Goal: Find specific page/section: Find specific page/section

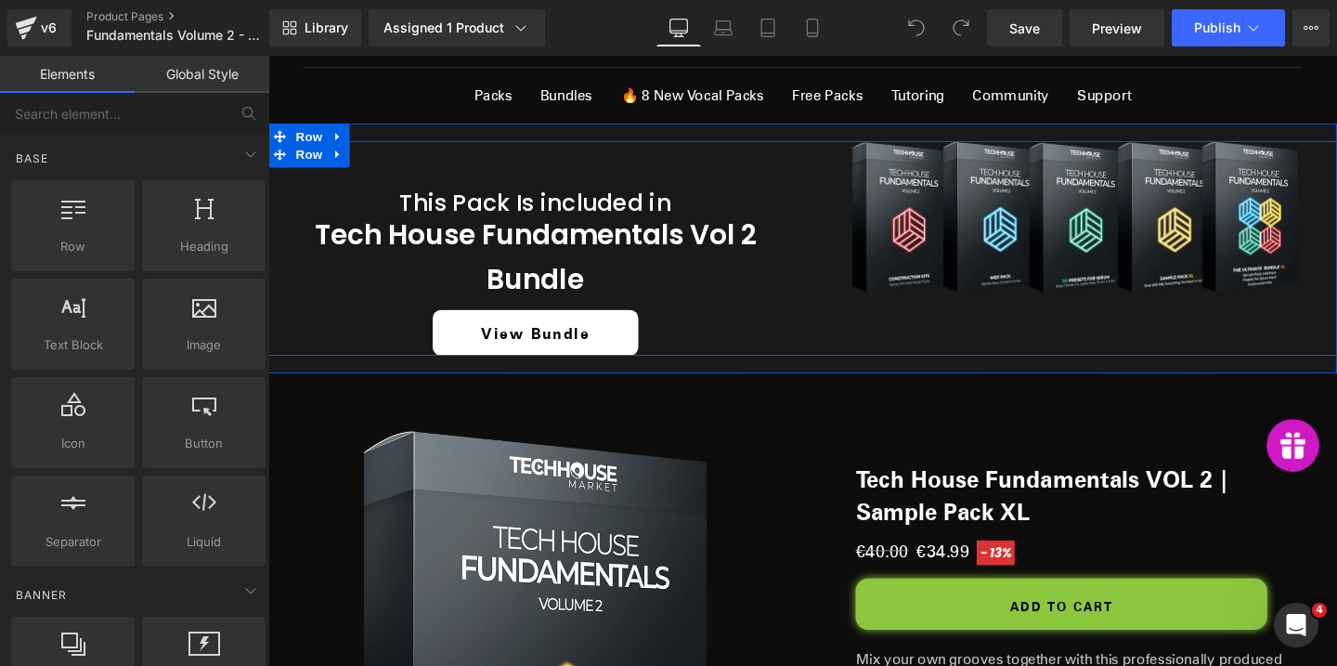
scroll to position [457, 0]
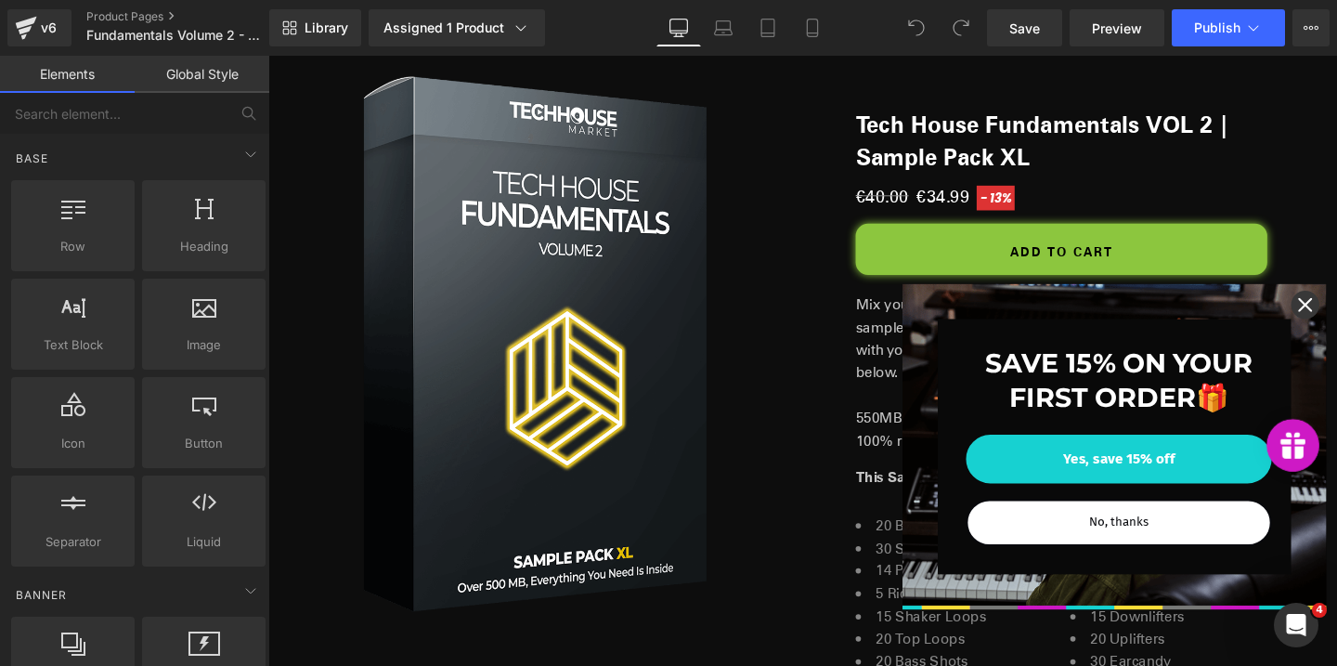
click at [1336, 323] on icon "close icon" at bounding box center [1358, 317] width 15 height 15
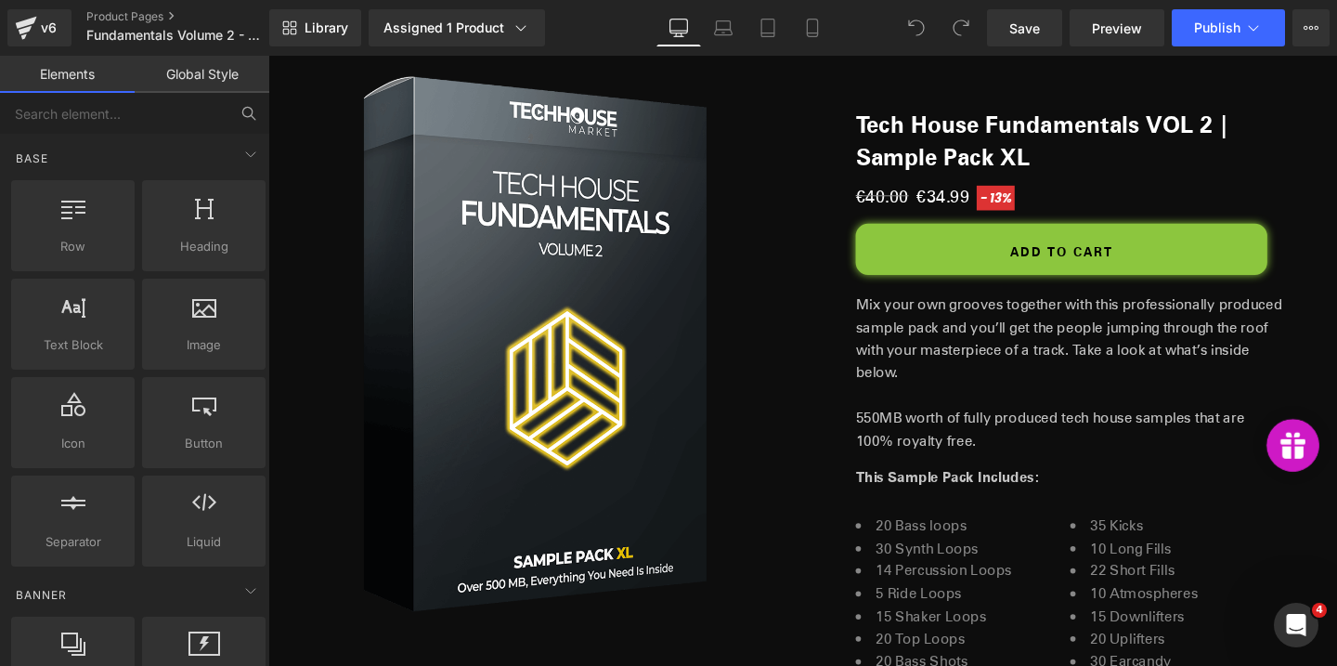
click at [252, 106] on icon at bounding box center [248, 113] width 17 height 17
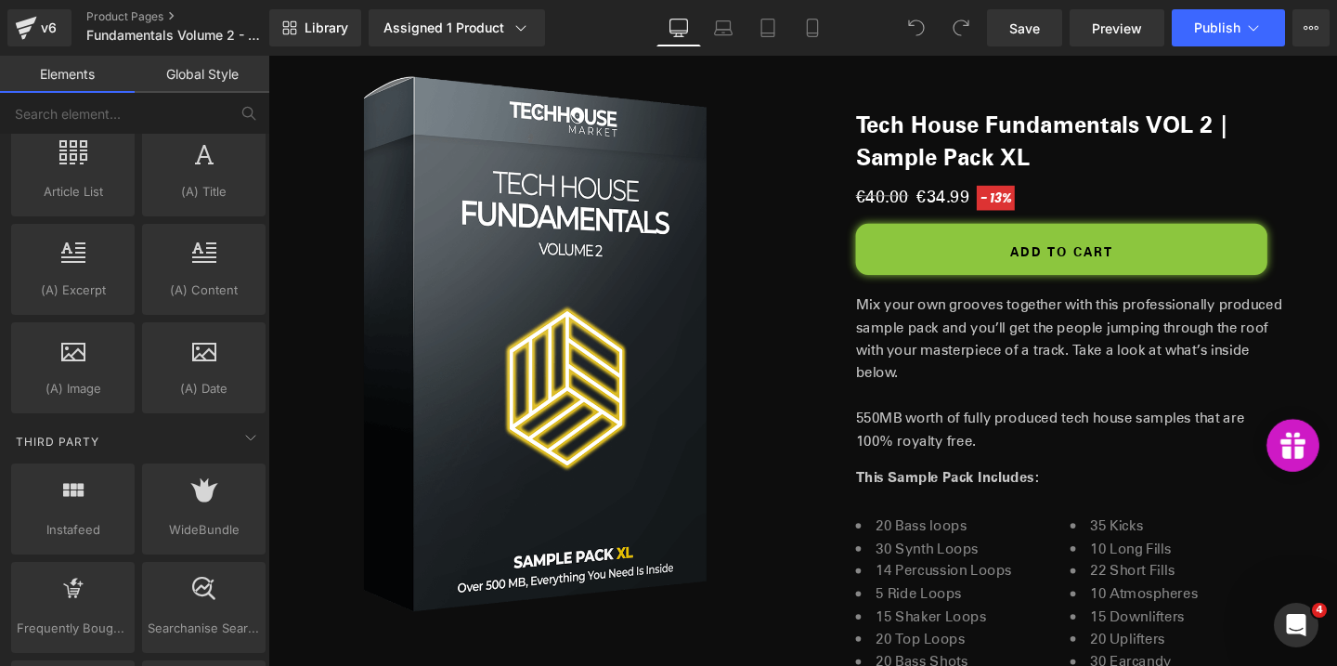
scroll to position [3858, 0]
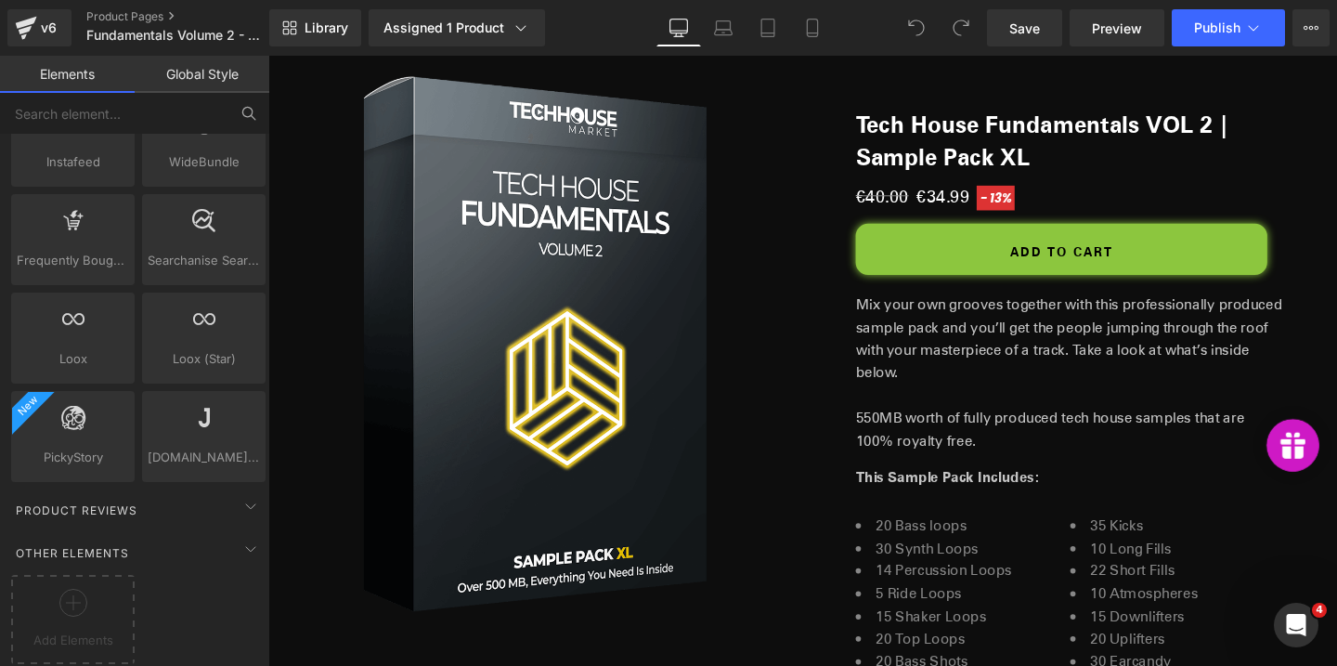
click at [253, 113] on icon at bounding box center [248, 113] width 17 height 17
click at [101, 117] on input "text" at bounding box center [114, 113] width 228 height 41
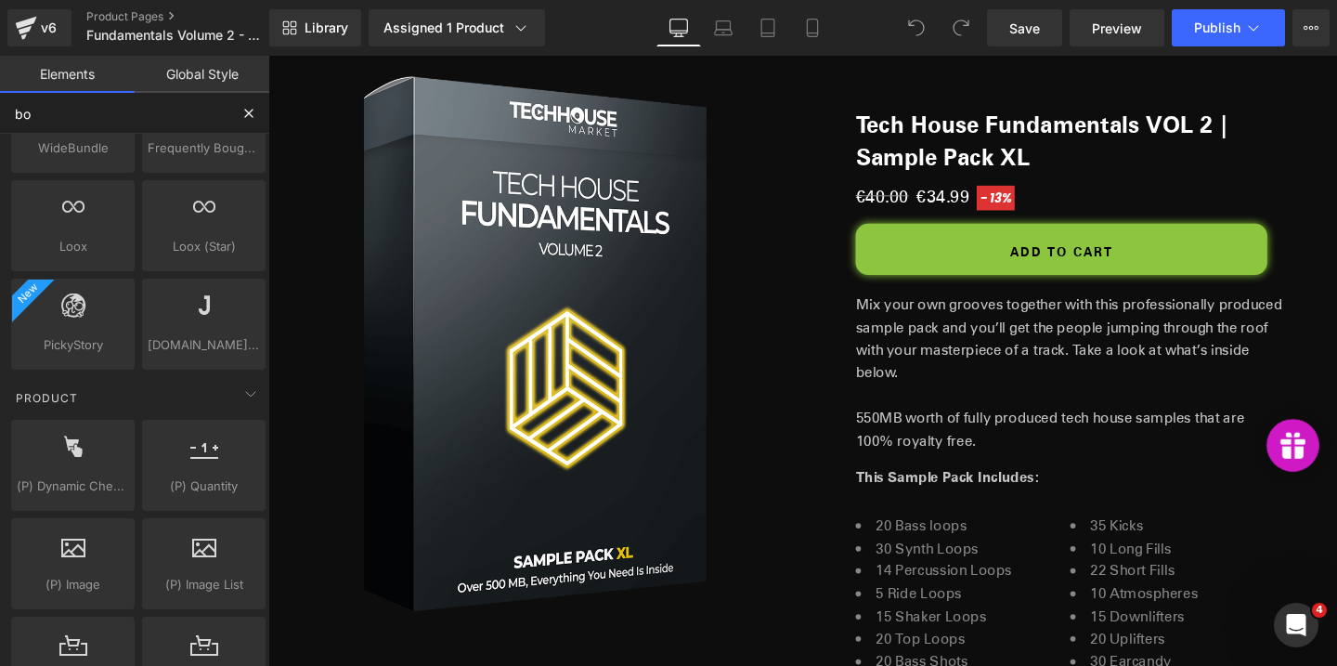
scroll to position [0, 0]
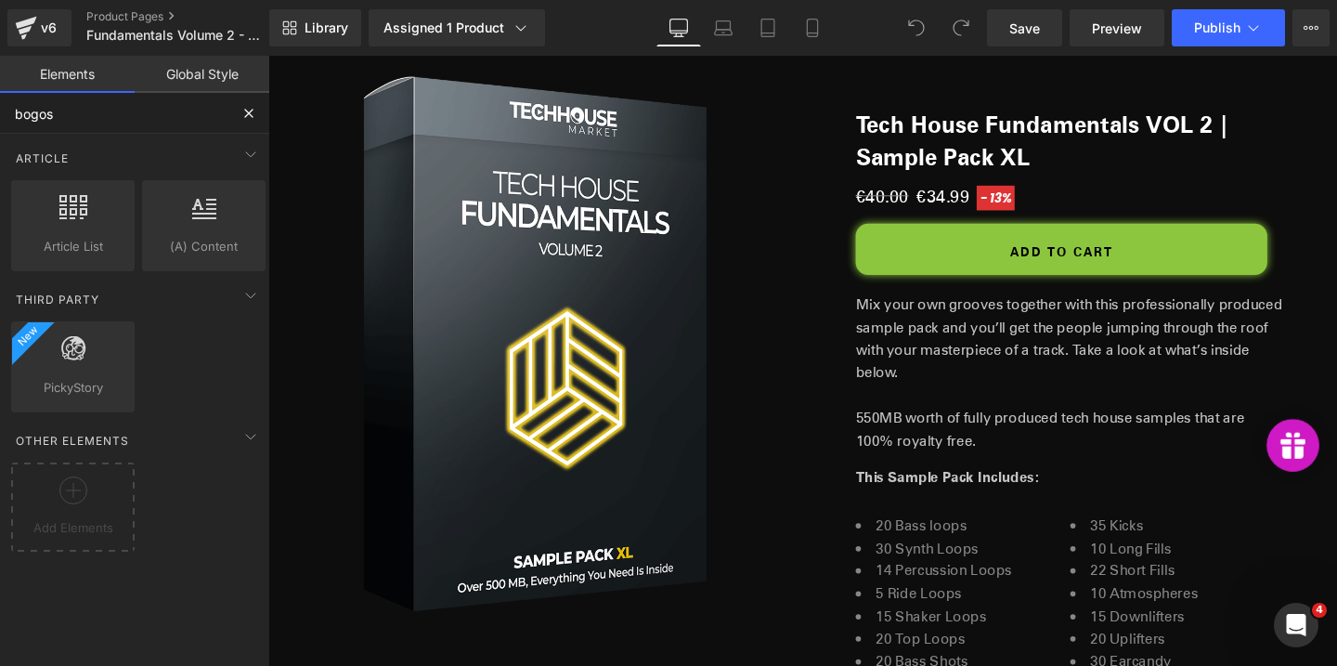
type input "bogos"
click at [210, 86] on link "Global Style" at bounding box center [202, 74] width 135 height 37
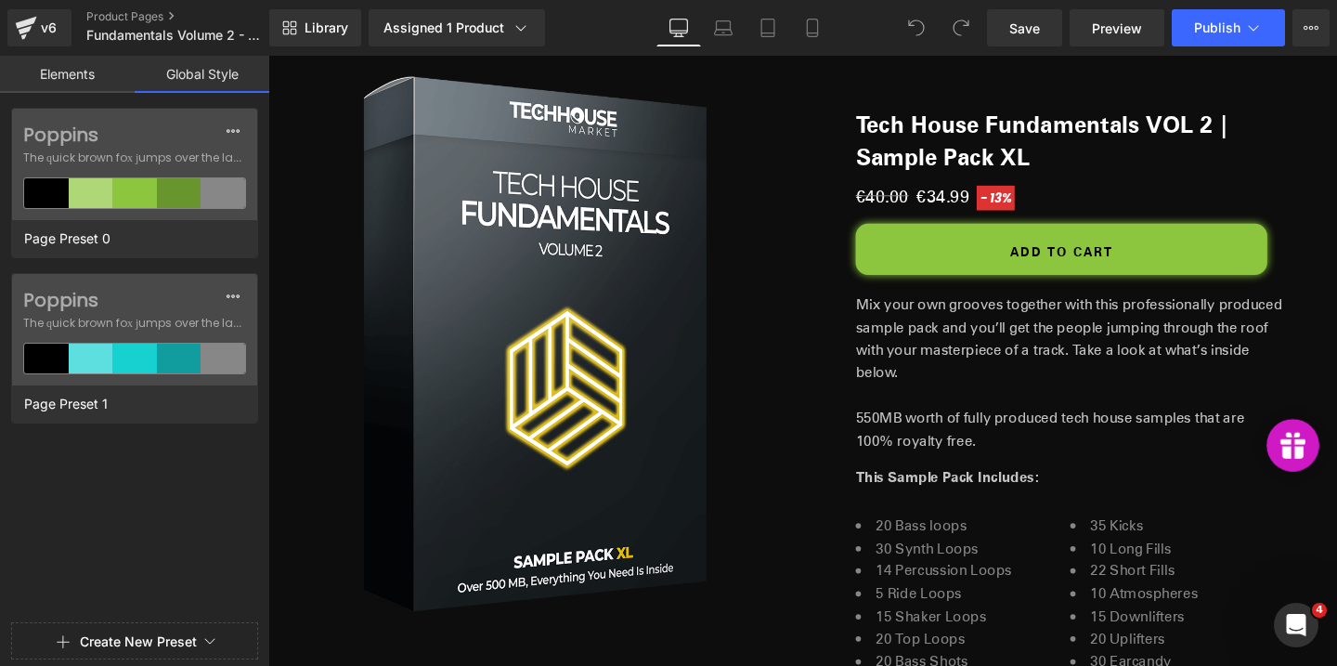
click at [69, 77] on link "Elements" at bounding box center [67, 74] width 135 height 37
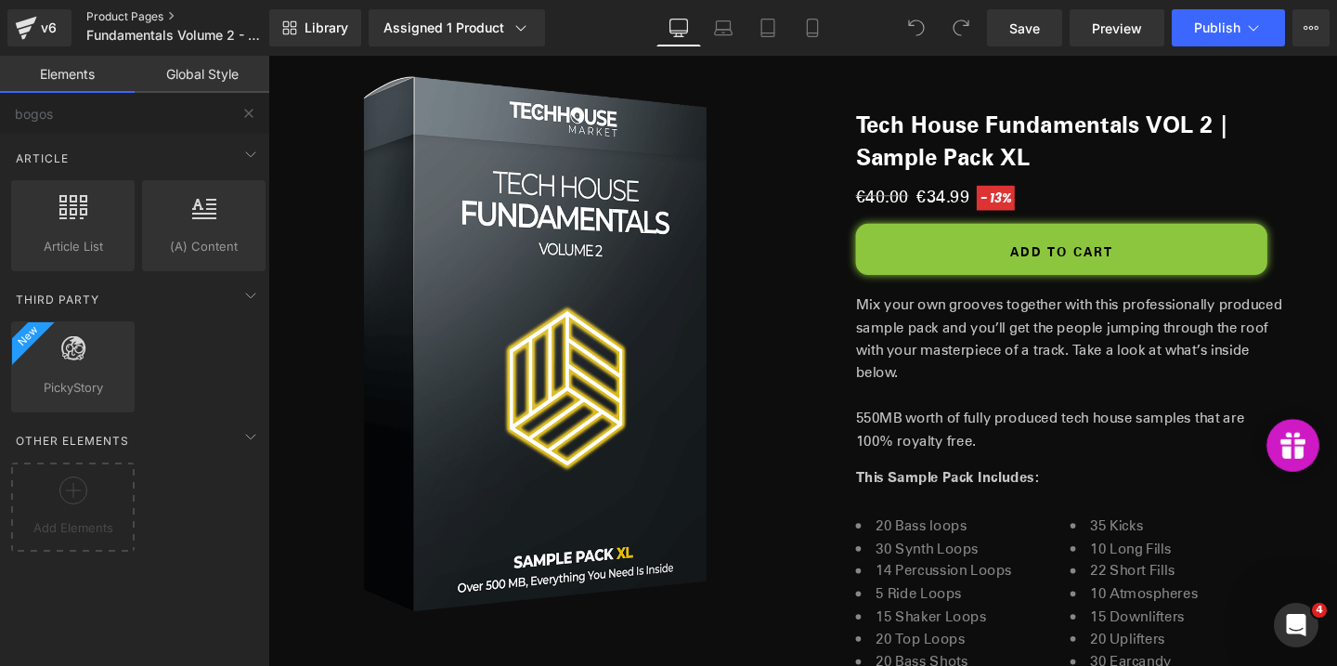
click at [162, 13] on link "Product Pages" at bounding box center [193, 16] width 214 height 15
